Goal: Navigation & Orientation: Find specific page/section

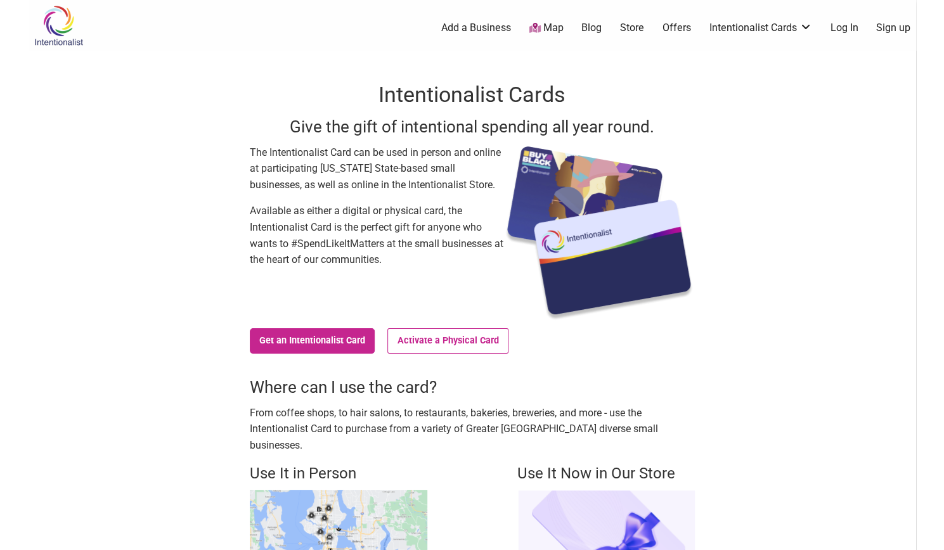
click at [556, 34] on link "Map" at bounding box center [546, 28] width 34 height 15
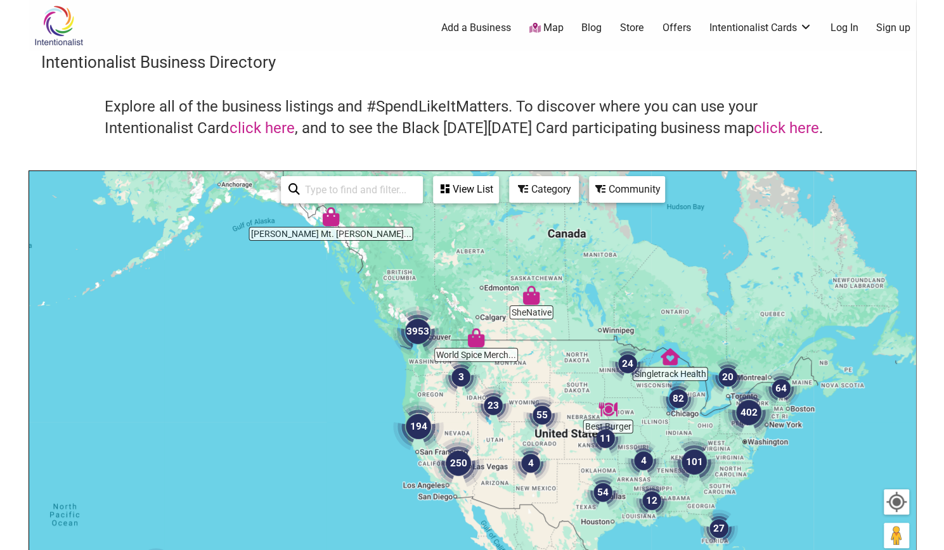
click at [417, 337] on img "3953" at bounding box center [417, 331] width 61 height 61
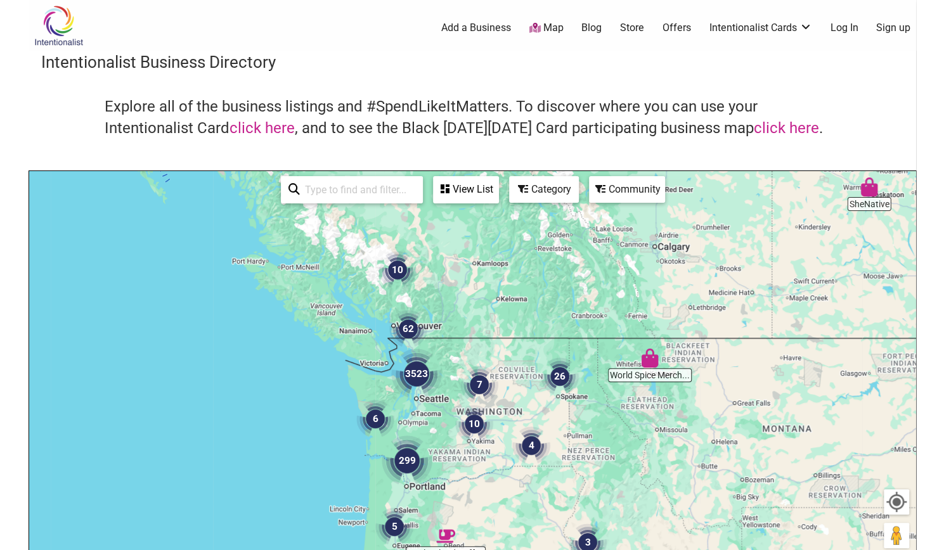
click at [422, 382] on img "3523" at bounding box center [416, 374] width 61 height 61
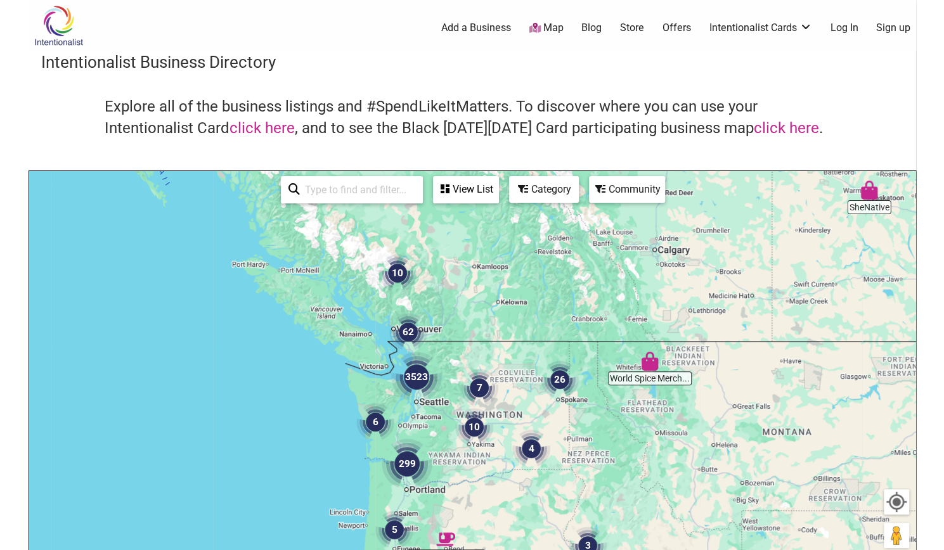
click at [422, 382] on img "3523" at bounding box center [416, 377] width 61 height 61
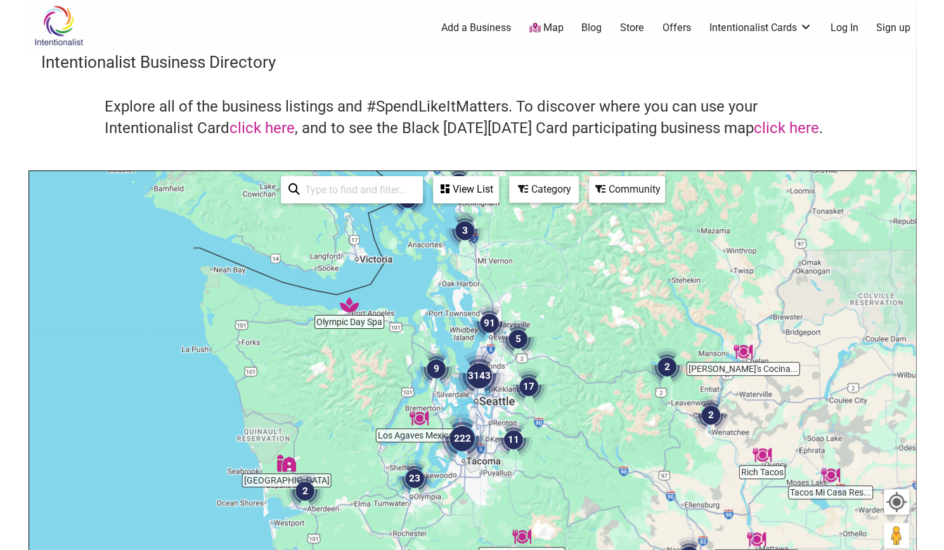
click at [486, 384] on img "3143" at bounding box center [479, 376] width 61 height 61
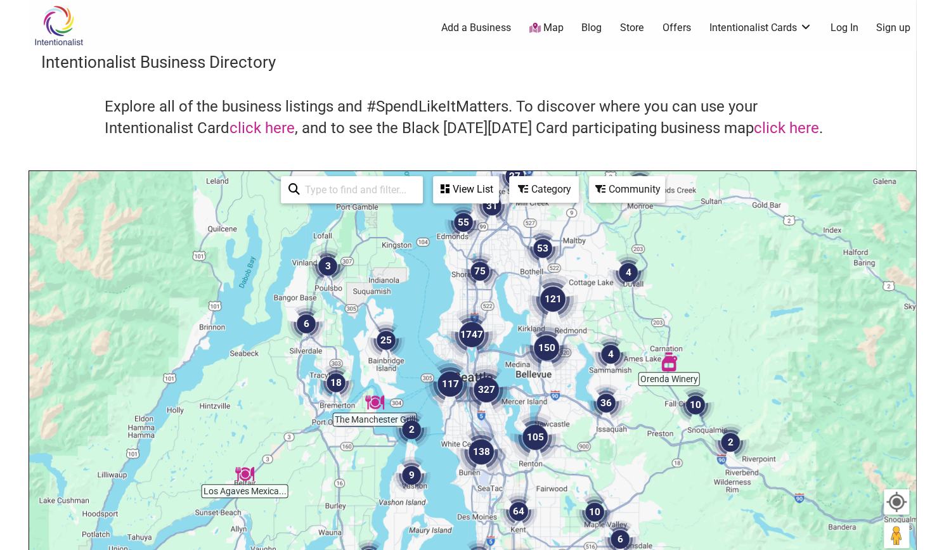
click at [491, 389] on img "327" at bounding box center [486, 390] width 61 height 61
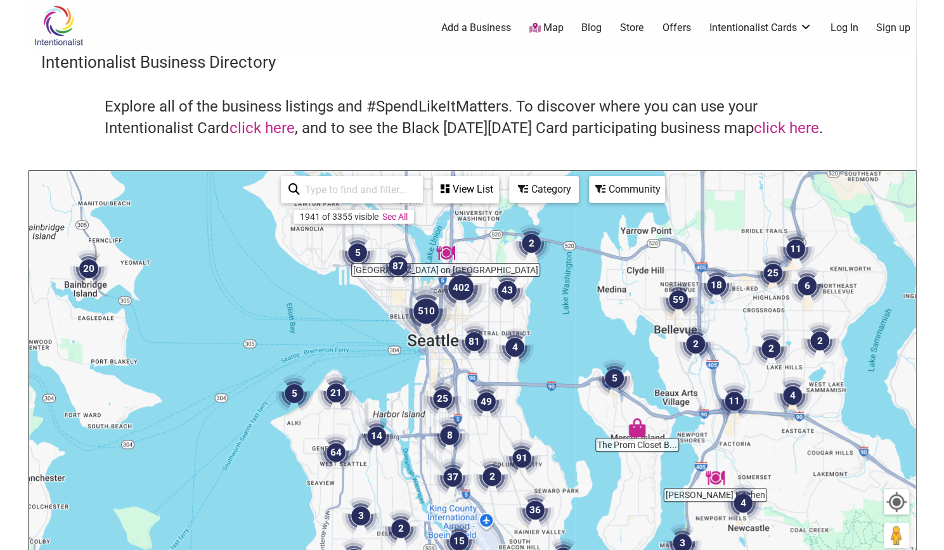
drag, startPoint x: 450, startPoint y: 346, endPoint x: 485, endPoint y: 436, distance: 96.8
click at [485, 436] on div "To navigate, press the arrow keys." at bounding box center [472, 417] width 887 height 493
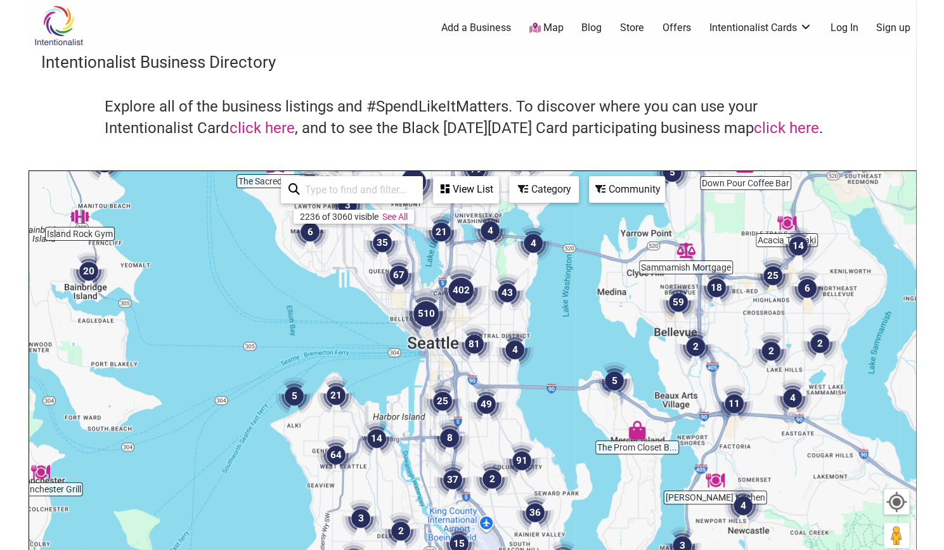
click at [460, 293] on img "402" at bounding box center [461, 290] width 61 height 61
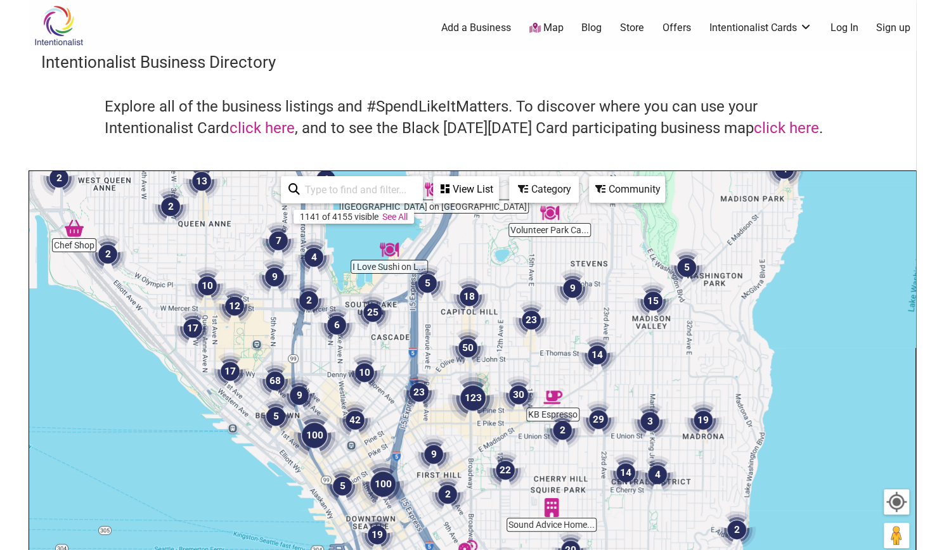
drag, startPoint x: 469, startPoint y: 426, endPoint x: 498, endPoint y: 358, distance: 73.3
click at [498, 358] on div "To navigate, press the arrow keys." at bounding box center [472, 417] width 887 height 493
click at [516, 400] on img "30" at bounding box center [519, 395] width 48 height 48
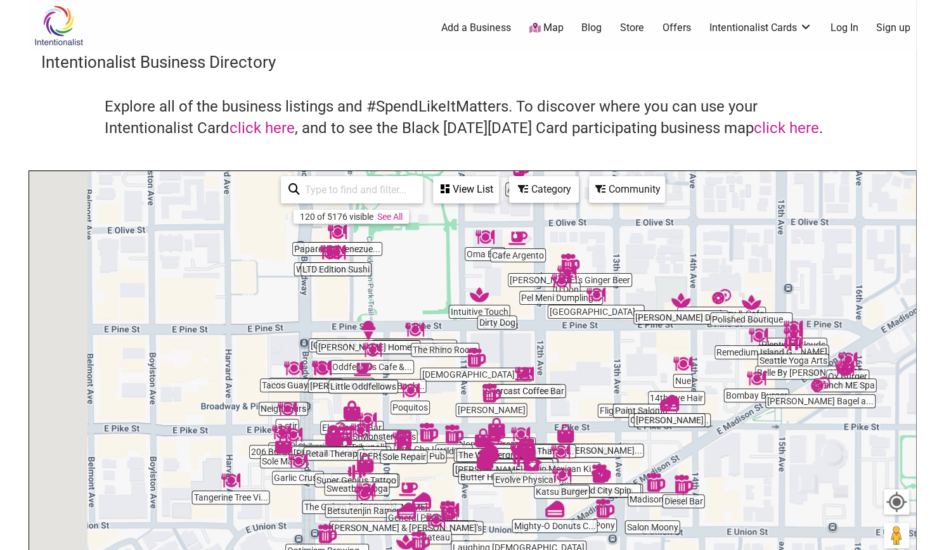
drag, startPoint x: 424, startPoint y: 395, endPoint x: 618, endPoint y: 329, distance: 205.2
click at [618, 329] on div "To navigate, press the arrow keys." at bounding box center [472, 417] width 887 height 493
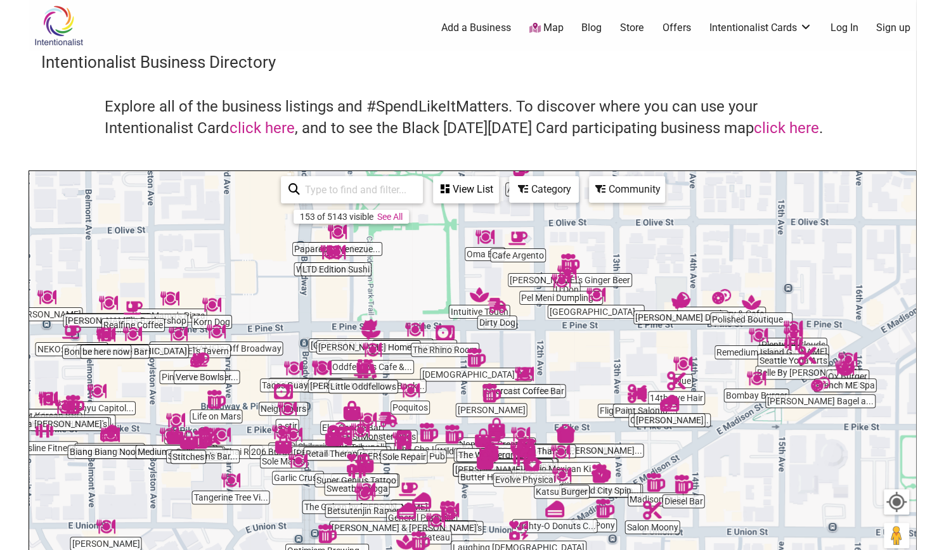
click at [553, 356] on div "To navigate, press the arrow keys." at bounding box center [472, 417] width 887 height 493
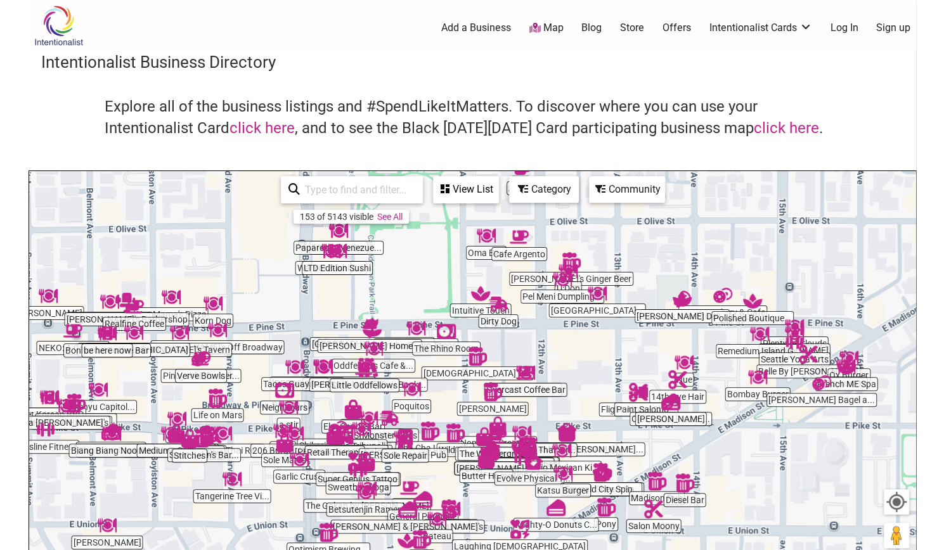
click at [498, 199] on div "Category" at bounding box center [465, 190] width 63 height 24
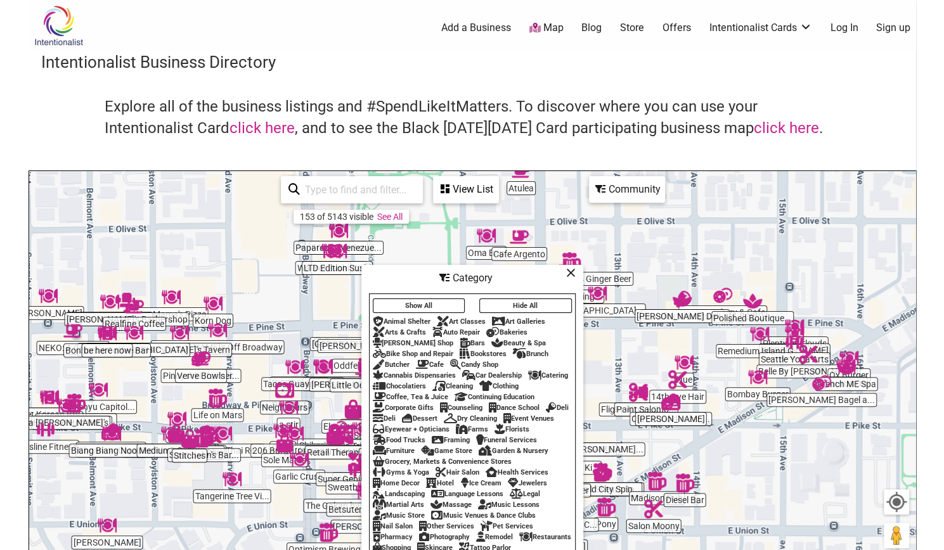
click at [492, 350] on div "Bookstores" at bounding box center [483, 354] width 47 height 8
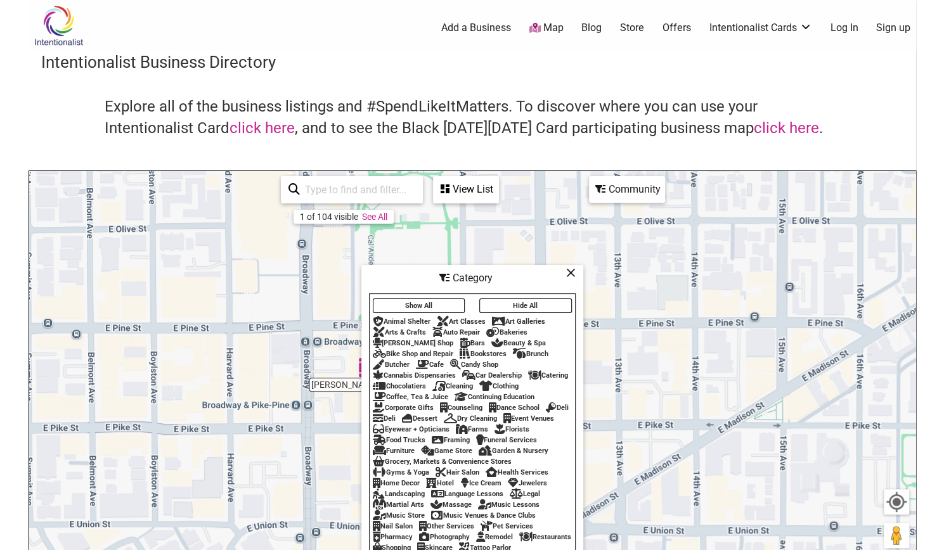
click at [575, 273] on icon at bounding box center [571, 273] width 10 height 1
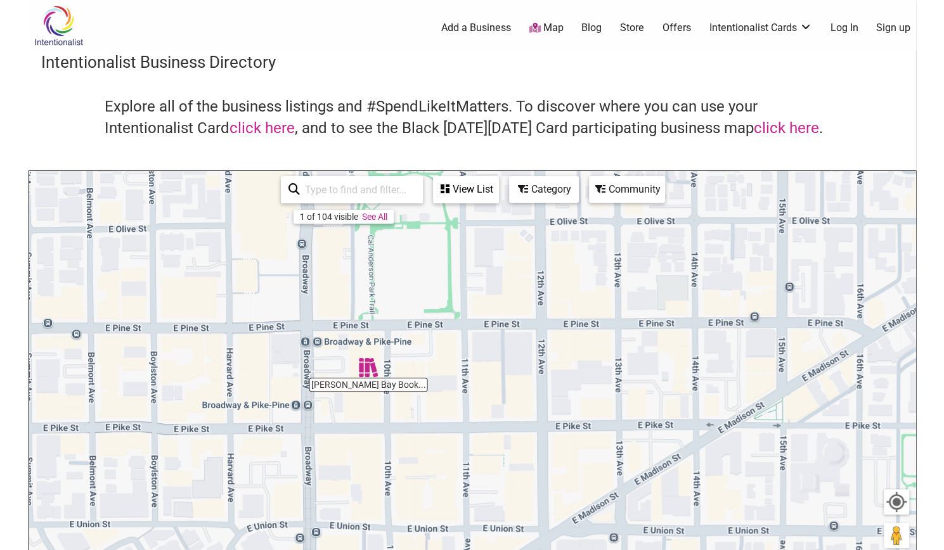
click at [369, 378] on img "Elliott Bay Book Company" at bounding box center [368, 367] width 29 height 29
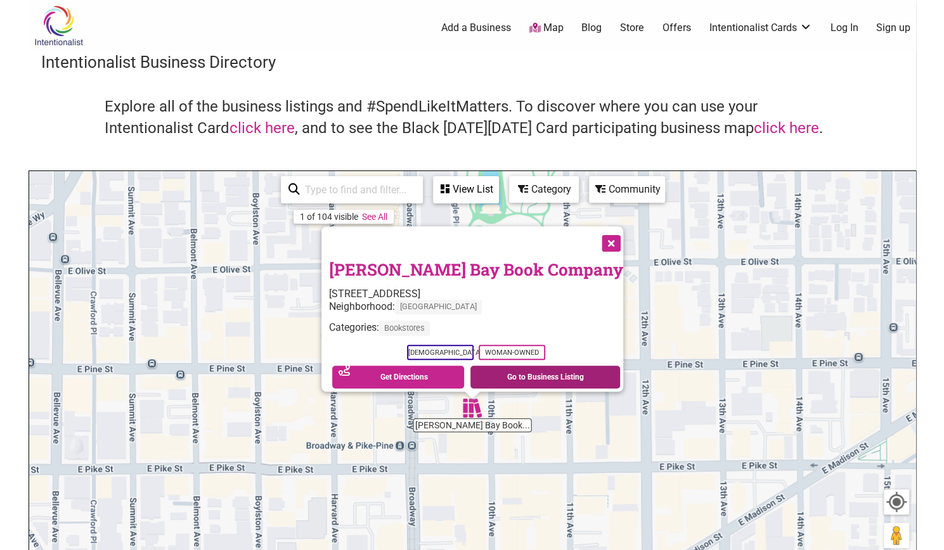
click at [514, 371] on link "Go to Business Listing" at bounding box center [546, 377] width 150 height 23
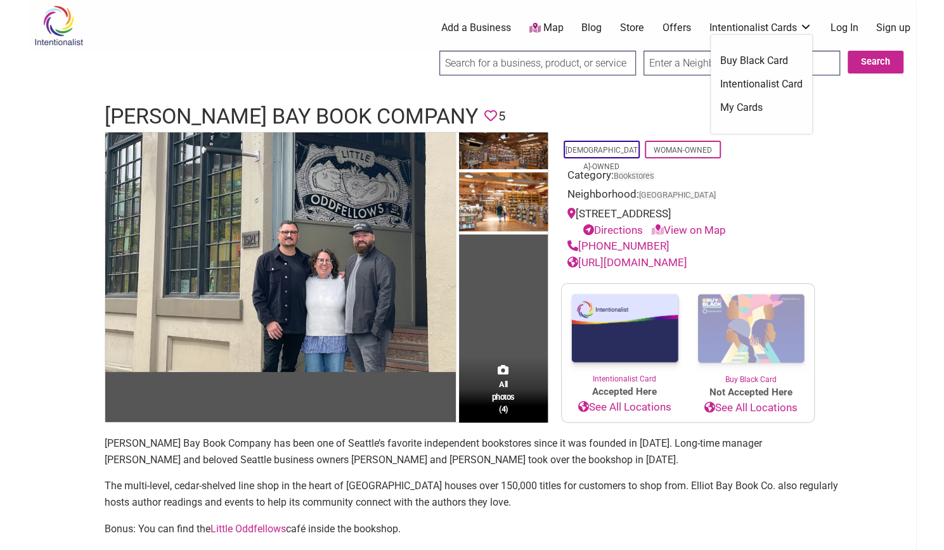
click at [737, 23] on link "Intentionalist Cards" at bounding box center [761, 28] width 103 height 14
click at [769, 89] on link "Intentionalist Card" at bounding box center [761, 84] width 82 height 14
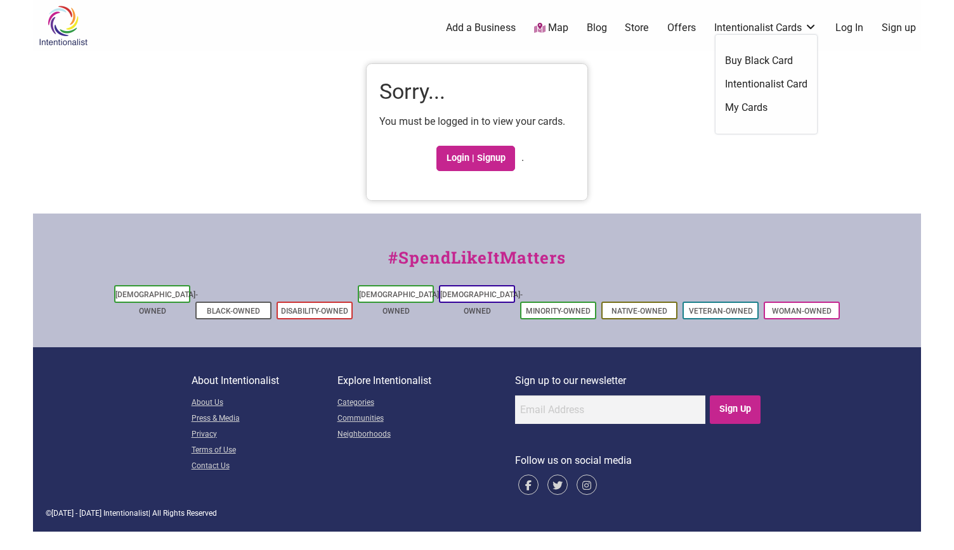
click at [805, 28] on link "Intentionalist Cards" at bounding box center [765, 28] width 103 height 14
click at [801, 79] on link "Intentionalist Card" at bounding box center [766, 84] width 82 height 14
